Goal: Transaction & Acquisition: Purchase product/service

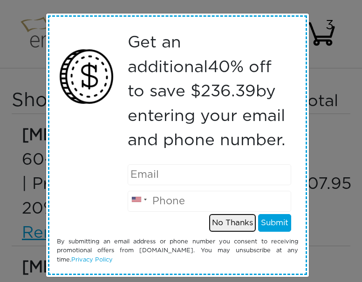
click at [234, 224] on button "No Thanks" at bounding box center [232, 223] width 47 height 18
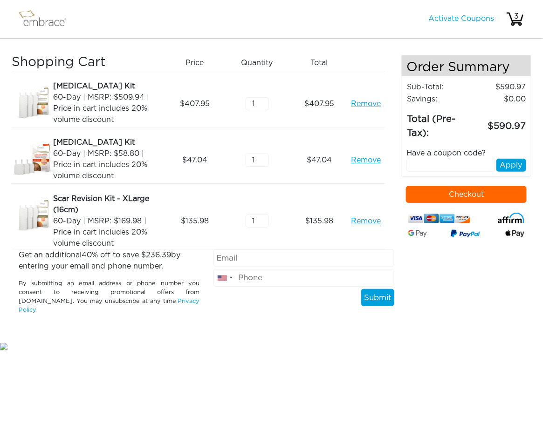
drag, startPoint x: 360, startPoint y: 7, endPoint x: 207, endPoint y: 319, distance: 347.6
click at [208, 282] on div "[GEOGRAPHIC_DATA] +1 [GEOGRAPHIC_DATA] +1 [GEOGRAPHIC_DATA] ([GEOGRAPHIC_DATA])…" at bounding box center [303, 286] width 195 height 73
click at [361, 152] on div "Have a coupon code?" at bounding box center [466, 153] width 134 height 11
click at [361, 156] on div "Have a coupon code?" at bounding box center [466, 153] width 134 height 11
click at [361, 149] on div "Have a coupon code?" at bounding box center [466, 153] width 134 height 11
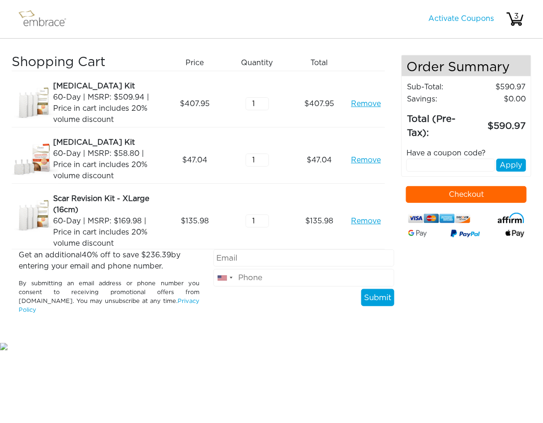
click at [361, 169] on input "text" at bounding box center [450, 165] width 88 height 13
paste input "STACKANDSAVE"
type input "STACKANDSAVE"
click at [361, 165] on button "Apply" at bounding box center [511, 165] width 30 height 13
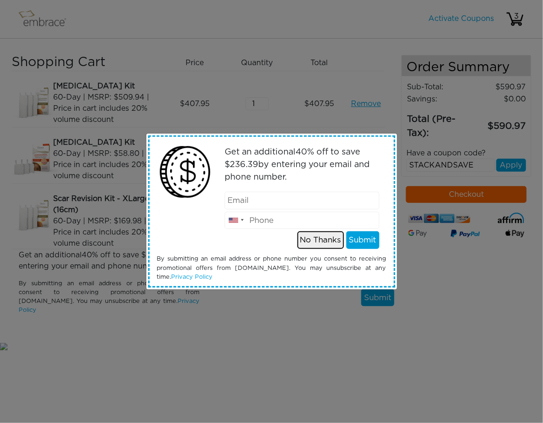
click at [313, 239] on button "No Thanks" at bounding box center [320, 240] width 47 height 18
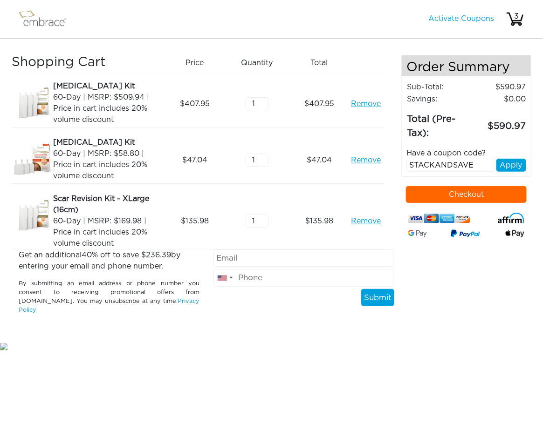
click at [361, 282] on div "Get an additional 40 % off to save $ 236.39 by entering your email and phone nu…" at bounding box center [271, 296] width 519 height 92
drag, startPoint x: 494, startPoint y: 165, endPoint x: 382, endPoint y: 162, distance: 111.8
click at [361, 162] on div "Shopping Cart Price Quantity Qty Total [MEDICAL_DATA] Kit 60-Day | MSRP: $509.9…" at bounding box center [271, 152] width 519 height 195
drag, startPoint x: 443, startPoint y: 156, endPoint x: 404, endPoint y: 165, distance: 40.0
click at [361, 161] on div "Shopping Cart Price Quantity Qty Total [MEDICAL_DATA] Kit 60-Day | MSRP: $509.9…" at bounding box center [271, 152] width 519 height 195
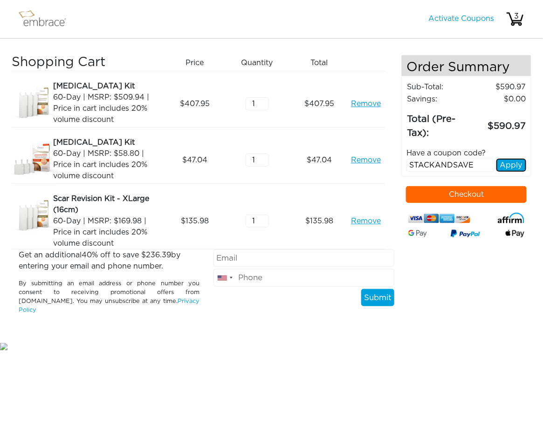
click at [361, 165] on button "Apply" at bounding box center [511, 165] width 30 height 13
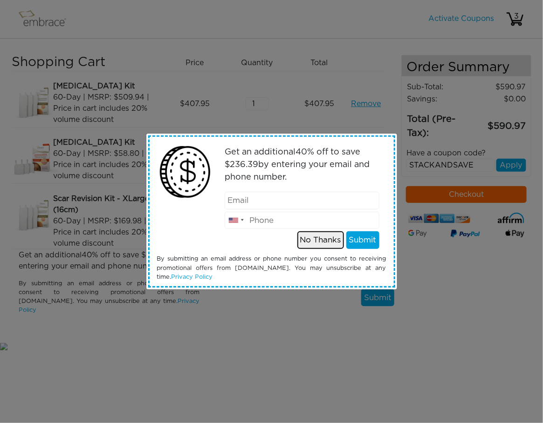
click at [315, 242] on button "No Thanks" at bounding box center [320, 240] width 47 height 18
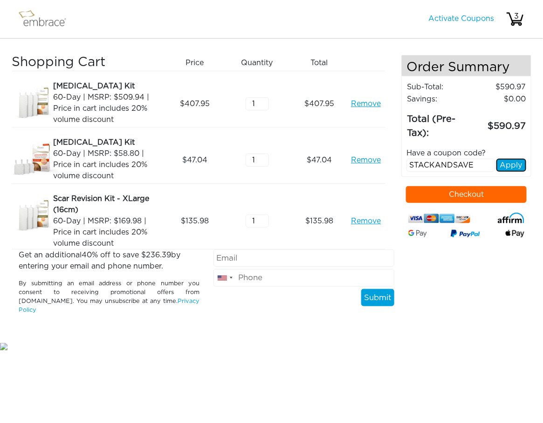
click at [361, 170] on button "Apply" at bounding box center [511, 165] width 30 height 13
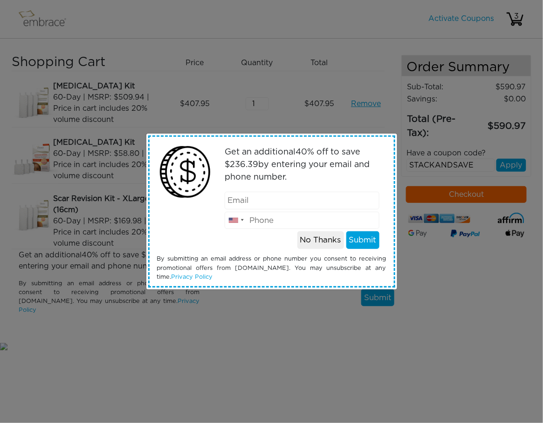
click at [309, 282] on div "Get an additional 40 % off to save $ 236.39 by entering your email and phone nu…" at bounding box center [271, 211] width 543 height 423
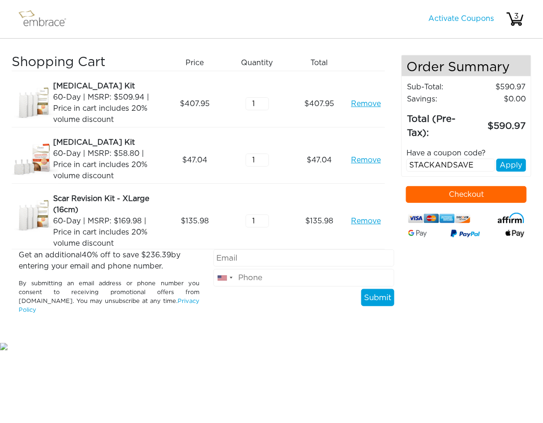
click at [361, 189] on button "Checkout" at bounding box center [466, 194] width 121 height 17
